Goal: Check status: Check status

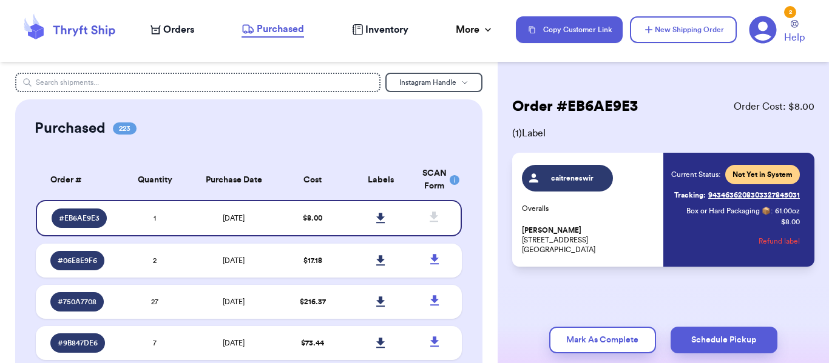
click at [368, 205] on link at bounding box center [381, 218] width 27 height 27
click at [368, 247] on link at bounding box center [381, 260] width 27 height 27
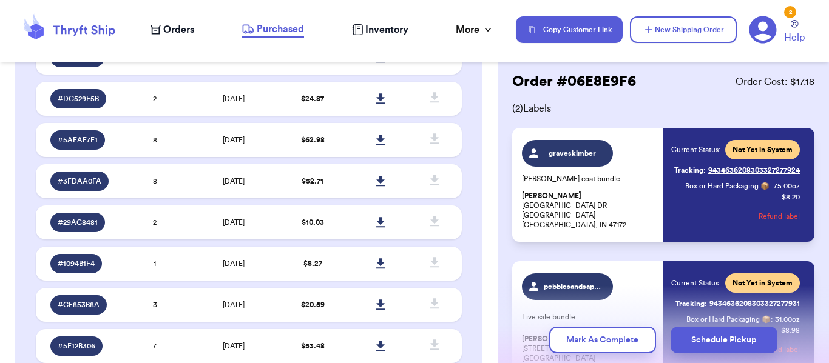
scroll to position [9262, 0]
